Goal: Transaction & Acquisition: Purchase product/service

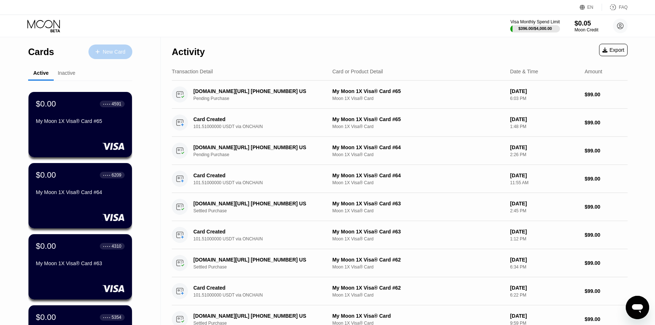
click at [122, 57] on div "New Card" at bounding box center [110, 52] width 44 height 15
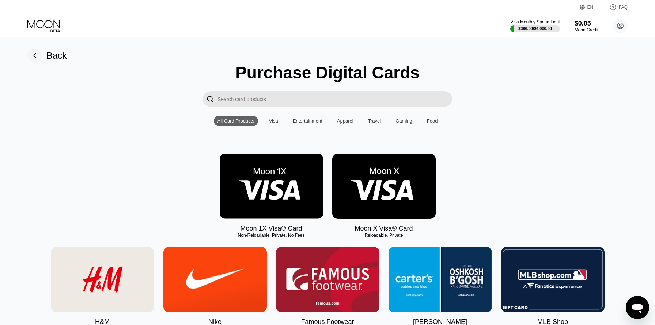
click at [292, 179] on img at bounding box center [271, 186] width 103 height 65
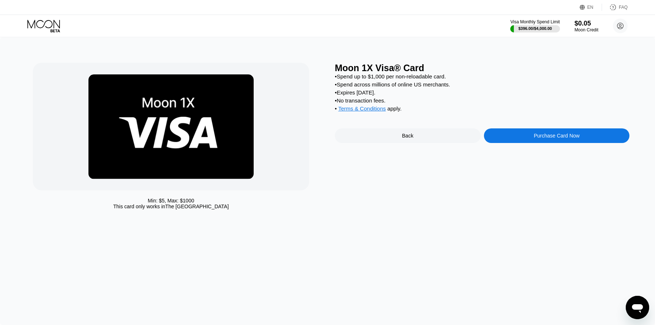
click at [502, 132] on div "Purchase Card Now" at bounding box center [557, 136] width 146 height 15
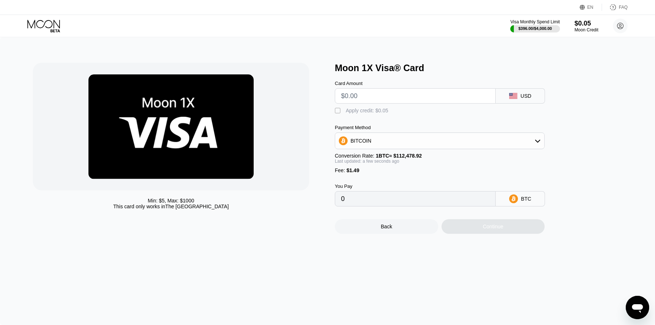
click at [355, 96] on input "text" at bounding box center [415, 96] width 148 height 15
type input "$99"
type input "0.00089342"
type input "$99"
click at [407, 262] on div "Min: $ 5 , Max: $ 1000 This card only works in The United States Moon 1X Visa® …" at bounding box center [327, 181] width 655 height 288
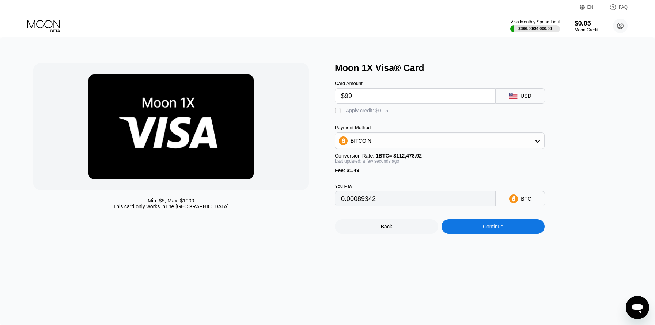
click at [489, 228] on div "Continue" at bounding box center [492, 227] width 20 height 6
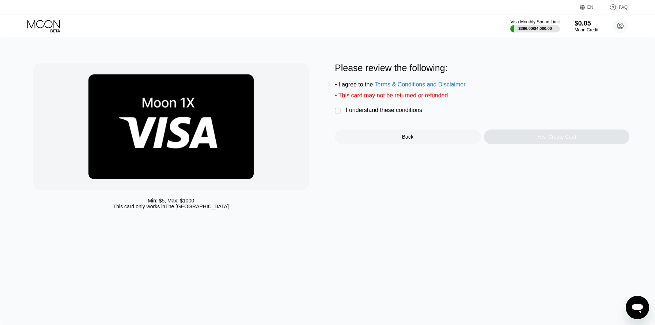
click at [372, 109] on div "I understand these conditions" at bounding box center [384, 110] width 76 height 7
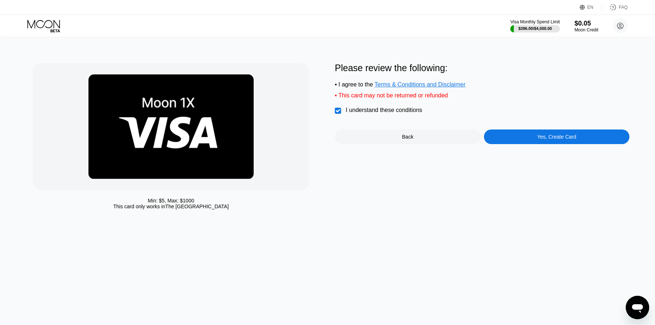
click at [509, 139] on div "Yes, Create Card" at bounding box center [557, 137] width 146 height 15
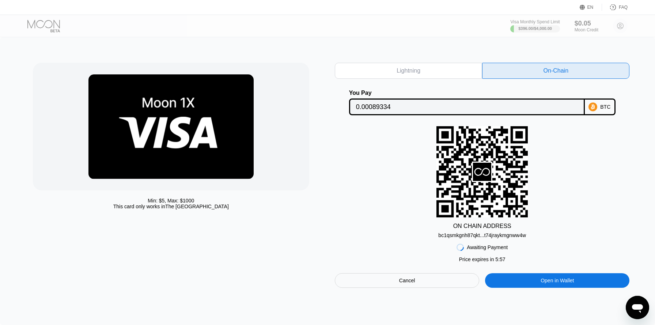
click at [469, 237] on div "bc1qsmkgnh87qkt...t74jraykmgnww4w" at bounding box center [482, 236] width 88 height 6
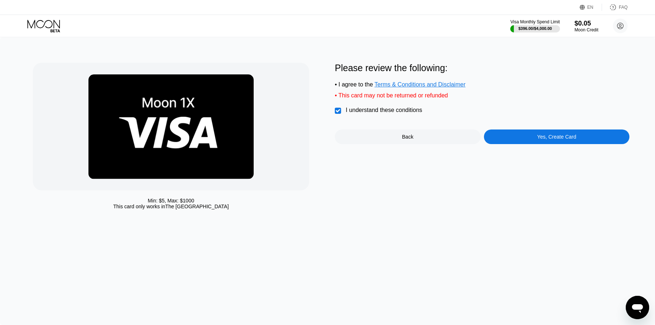
click at [377, 140] on div "Back" at bounding box center [408, 137] width 146 height 15
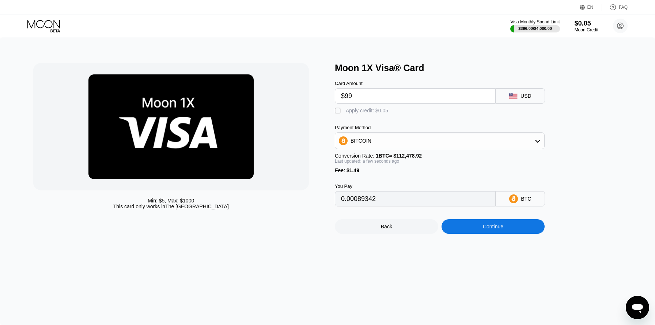
click at [420, 143] on div "BITCOIN" at bounding box center [439, 141] width 209 height 15
click at [397, 173] on div "USDT on TRON" at bounding box center [439, 177] width 205 height 15
type input "101.51"
click at [416, 271] on div "Min: $ 5 , Max: $ 1000 This card only works in The United States Moon 1X Visa® …" at bounding box center [327, 181] width 655 height 288
click at [472, 233] on div "Continue" at bounding box center [492, 227] width 103 height 15
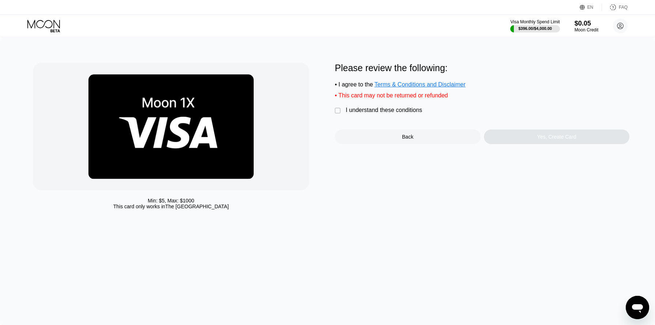
click at [370, 111] on div "I understand these conditions" at bounding box center [384, 110] width 76 height 7
click at [522, 133] on div "Yes, Create Card" at bounding box center [557, 137] width 146 height 15
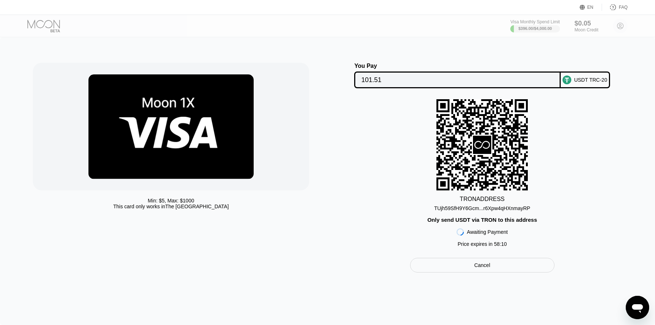
click at [468, 209] on div "TUjh59SfH9Y6Gcm...r6Xpw4qHXnmayRP" at bounding box center [482, 209] width 96 height 6
click at [402, 83] on input "101.51" at bounding box center [457, 80] width 192 height 15
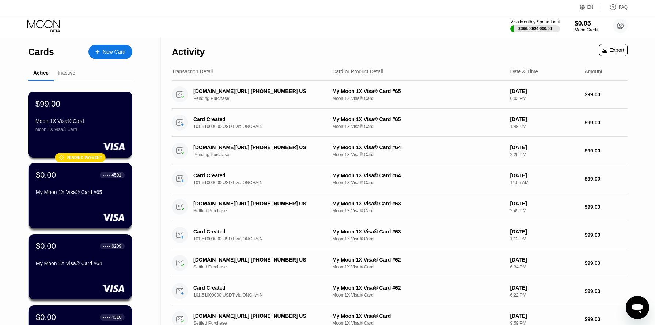
click at [106, 106] on div "$99.00" at bounding box center [79, 103] width 89 height 9
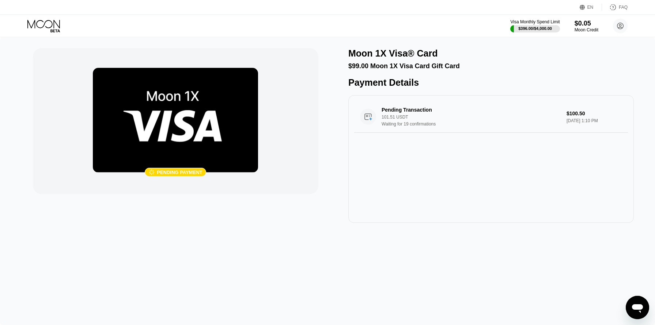
click at [43, 20] on icon at bounding box center [44, 26] width 34 height 13
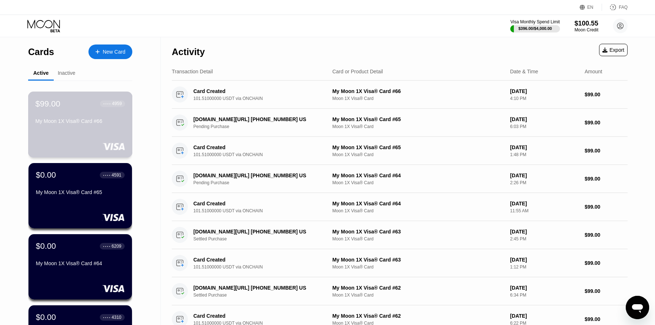
click at [87, 110] on div "$99.00 ● ● ● ● 4959 My Moon 1X Visa® Card #66" at bounding box center [79, 113] width 89 height 28
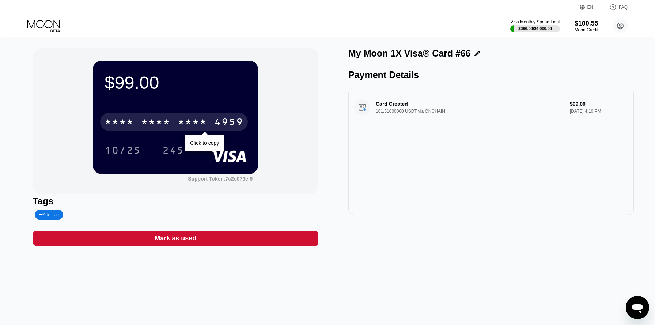
click at [176, 124] on div "* * * * * * * * * * * * 4959" at bounding box center [174, 122] width 148 height 18
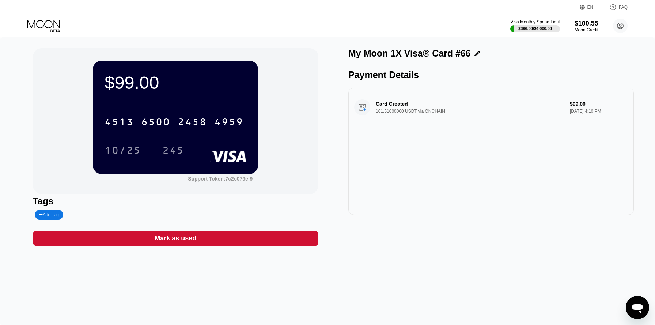
click at [42, 26] on icon at bounding box center [44, 26] width 34 height 13
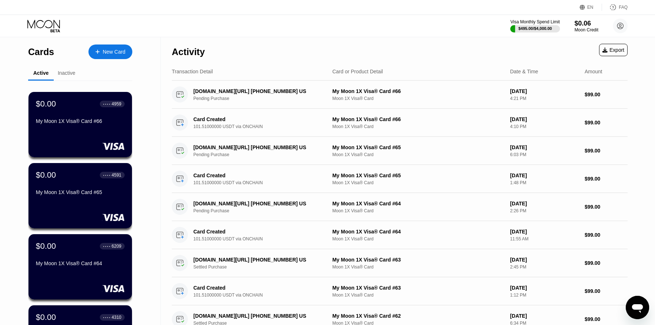
click at [459, 46] on div "Activity Export" at bounding box center [399, 50] width 455 height 26
